Goal: Find specific fact: Find specific fact

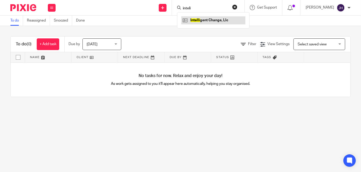
type input "inteli"
click at [212, 20] on link at bounding box center [213, 20] width 64 height 8
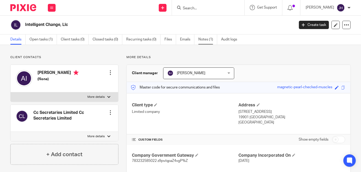
click at [212, 38] on link "Notes (1)" at bounding box center [207, 39] width 19 height 10
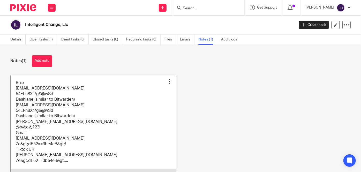
click at [92, 135] on link at bounding box center [94, 127] width 166 height 105
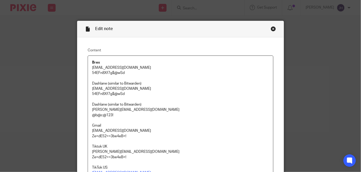
click at [113, 69] on p "[EMAIL_ADDRESS][DOMAIN_NAME]" at bounding box center [180, 67] width 177 height 5
click at [95, 66] on p "[EMAIL_ADDRESS][DOMAIN_NAME]" at bounding box center [180, 67] width 177 height 5
drag, startPoint x: 95, startPoint y: 66, endPoint x: 133, endPoint y: 68, distance: 37.5
click at [133, 68] on p "Accounting@abacai.co.uk" at bounding box center [180, 67] width 177 height 5
click at [134, 94] on p "54EFn8Xf7g$@wSd Dashlane (similar to Bitwarden)" at bounding box center [180, 99] width 177 height 16
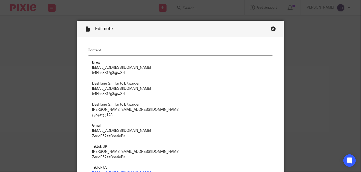
click at [105, 72] on p "54EFn8Xf7g$@wSd" at bounding box center [180, 72] width 177 height 5
click at [99, 65] on p "Accounting@abacai.co.uk" at bounding box center [180, 67] width 177 height 5
drag, startPoint x: 100, startPoint y: 65, endPoint x: 156, endPoint y: 66, distance: 55.6
click at [156, 66] on p "Accounting@abacai.co.uk" at bounding box center [180, 67] width 177 height 5
click at [141, 87] on p "Bepi@abacai.co.uk" at bounding box center [180, 88] width 177 height 5
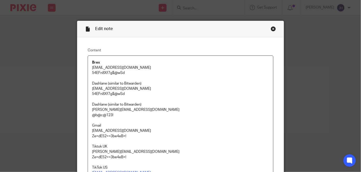
click at [94, 64] on p "Brex" at bounding box center [180, 62] width 177 height 5
click at [95, 69] on p "Accounting@abacai.co.uk" at bounding box center [180, 67] width 177 height 5
